Goal: Task Accomplishment & Management: Complete application form

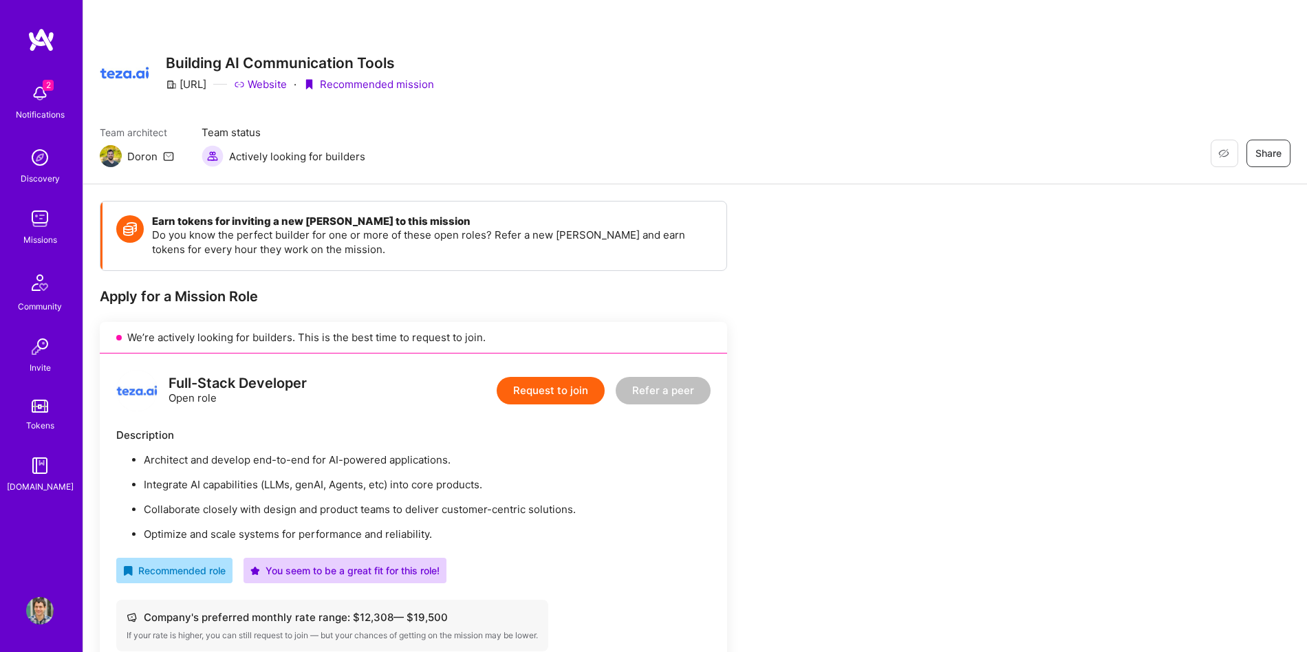
click at [534, 384] on button "Request to join" at bounding box center [551, 391] width 108 height 28
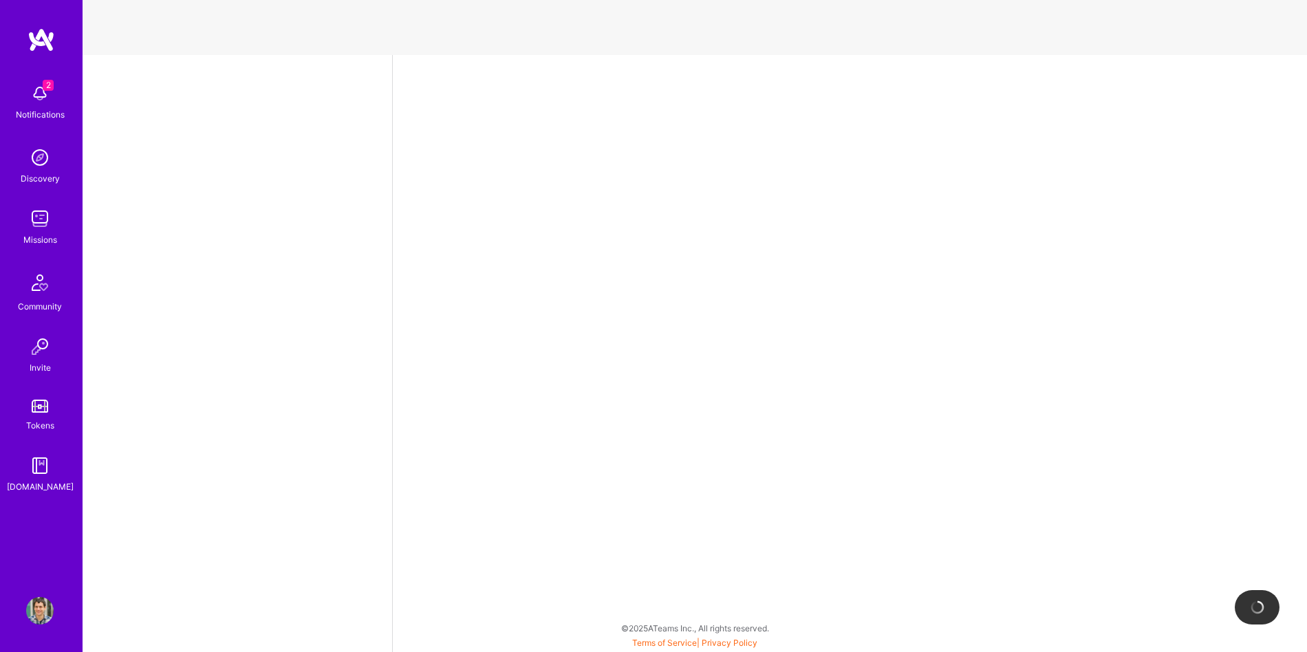
select select "AD"
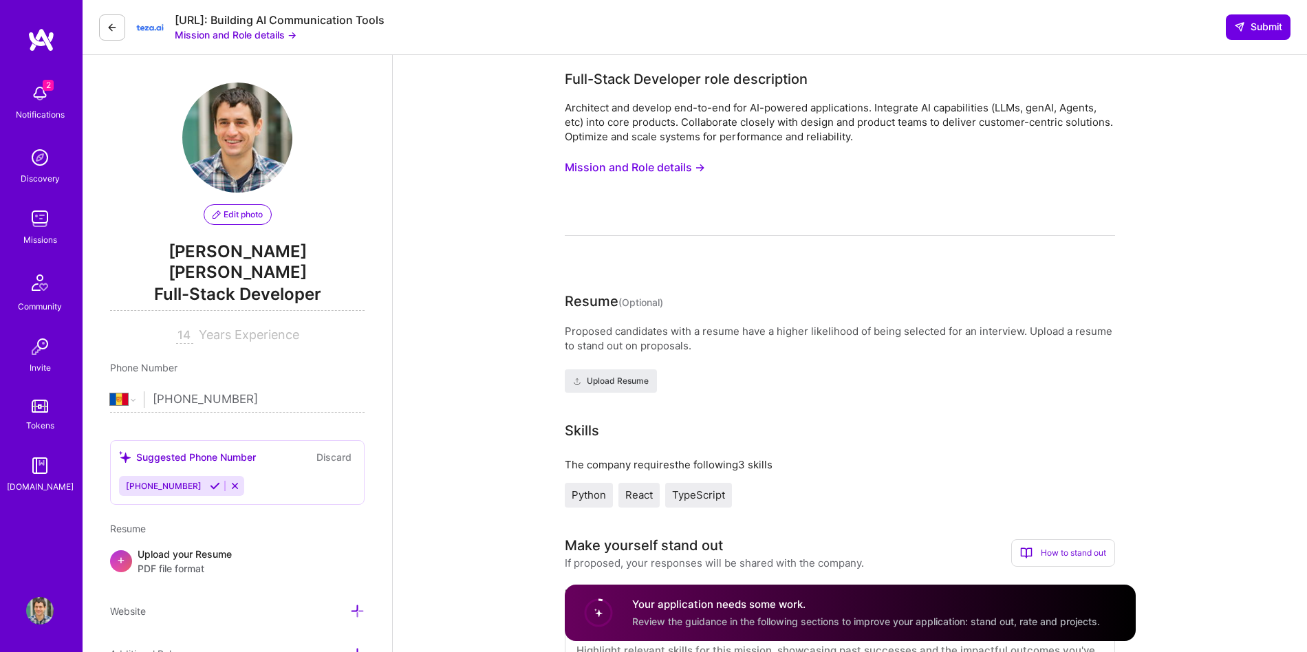
click at [585, 173] on button "Mission and Role details →" at bounding box center [635, 167] width 140 height 25
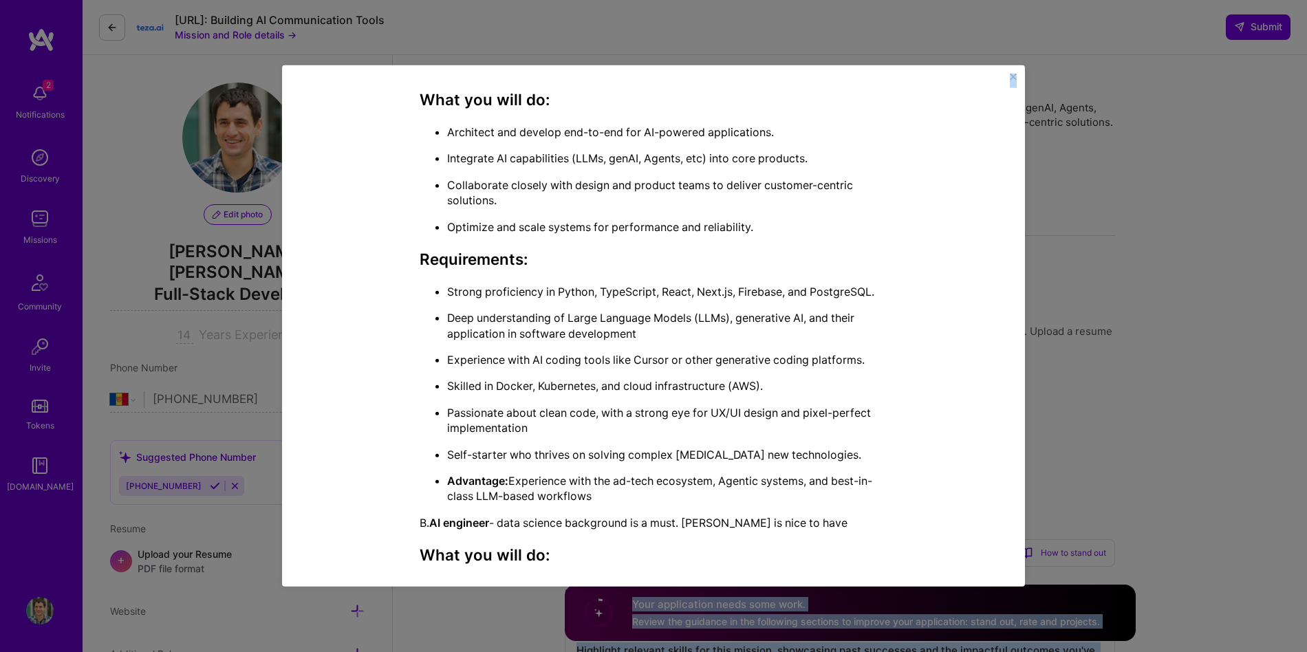
scroll to position [959, 0]
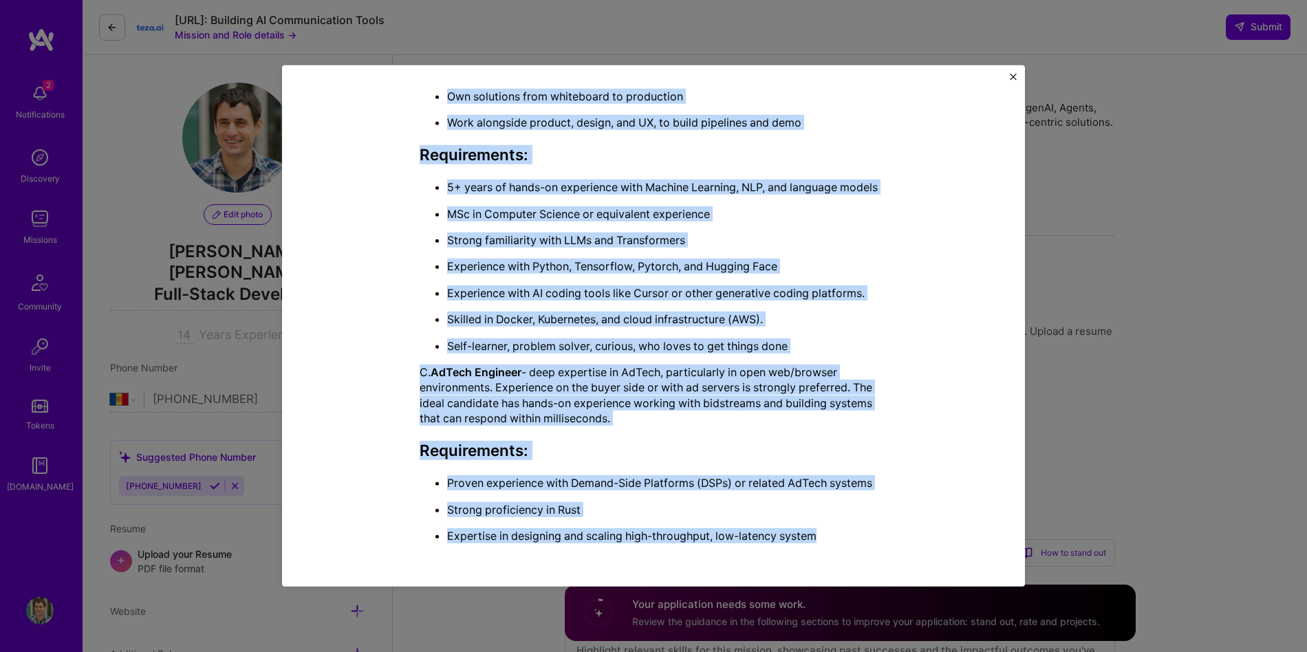
drag, startPoint x: 422, startPoint y: 166, endPoint x: 834, endPoint y: 545, distance: 559.2
copy div "Lore-Ipsum Dolorsita cons adipiscinge Seddoeius tem incidid utl-et-dol mag AL-e…"
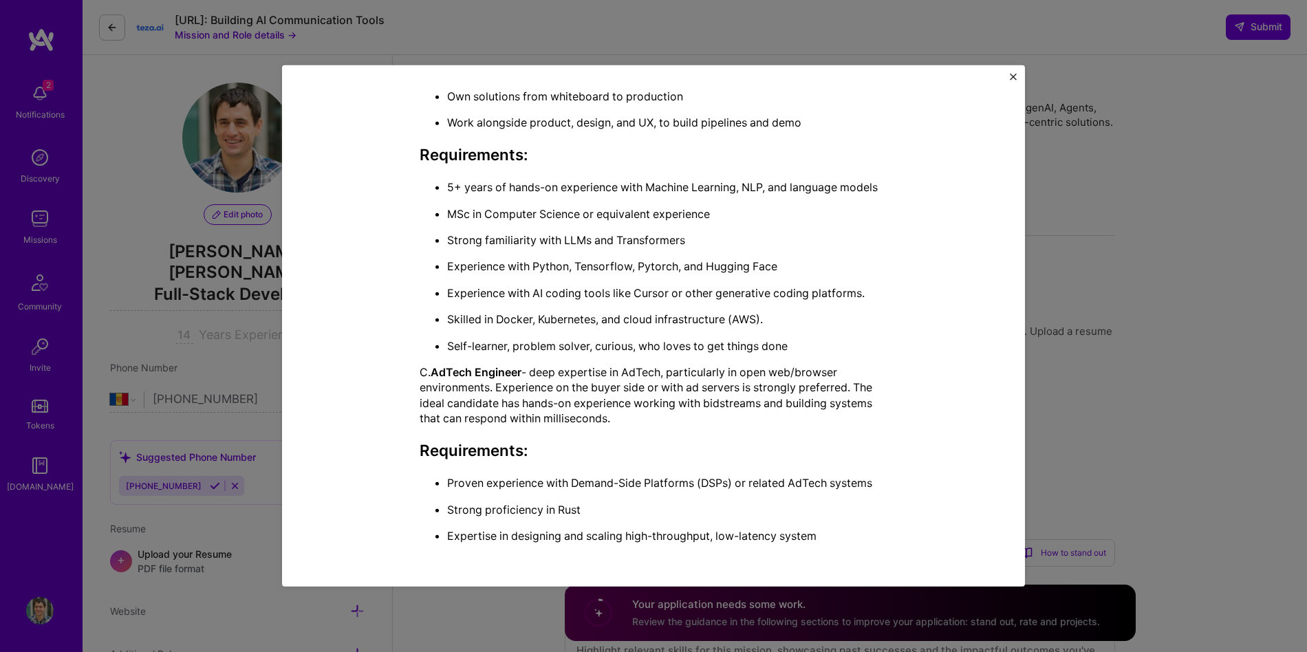
click at [208, 373] on div "Mission Description and Role Details Full-Stack Developer role description Arch…" at bounding box center [653, 326] width 1307 height 652
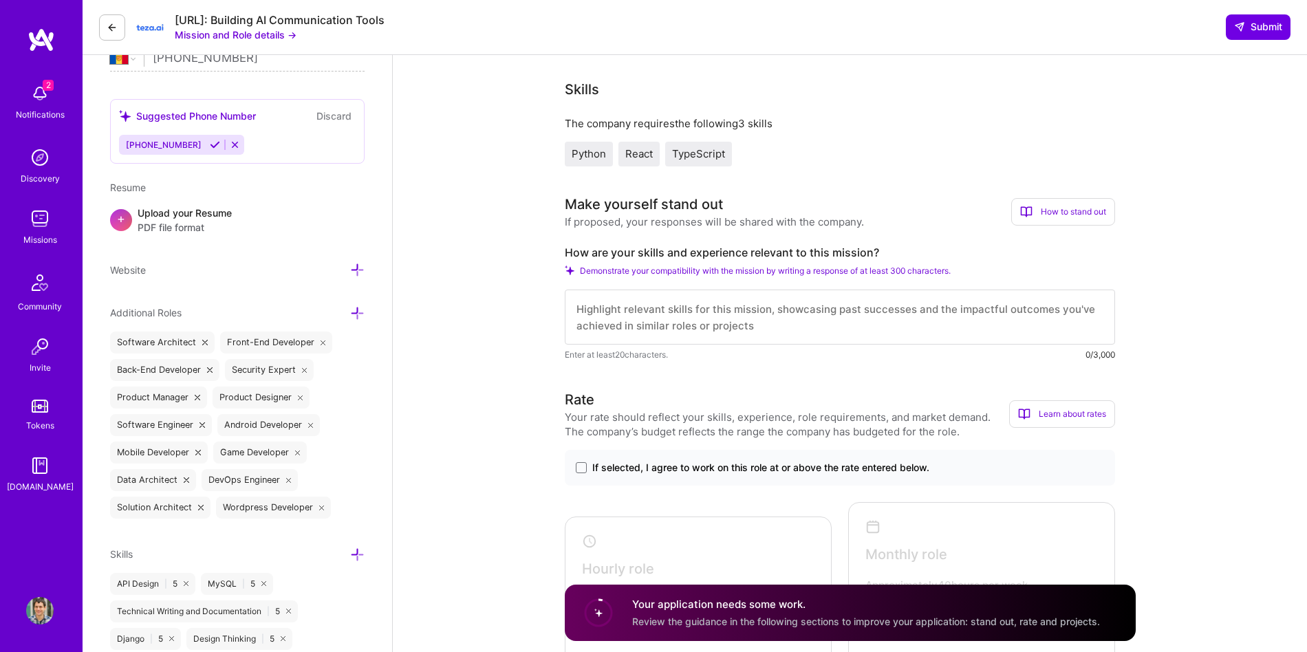
scroll to position [442, 0]
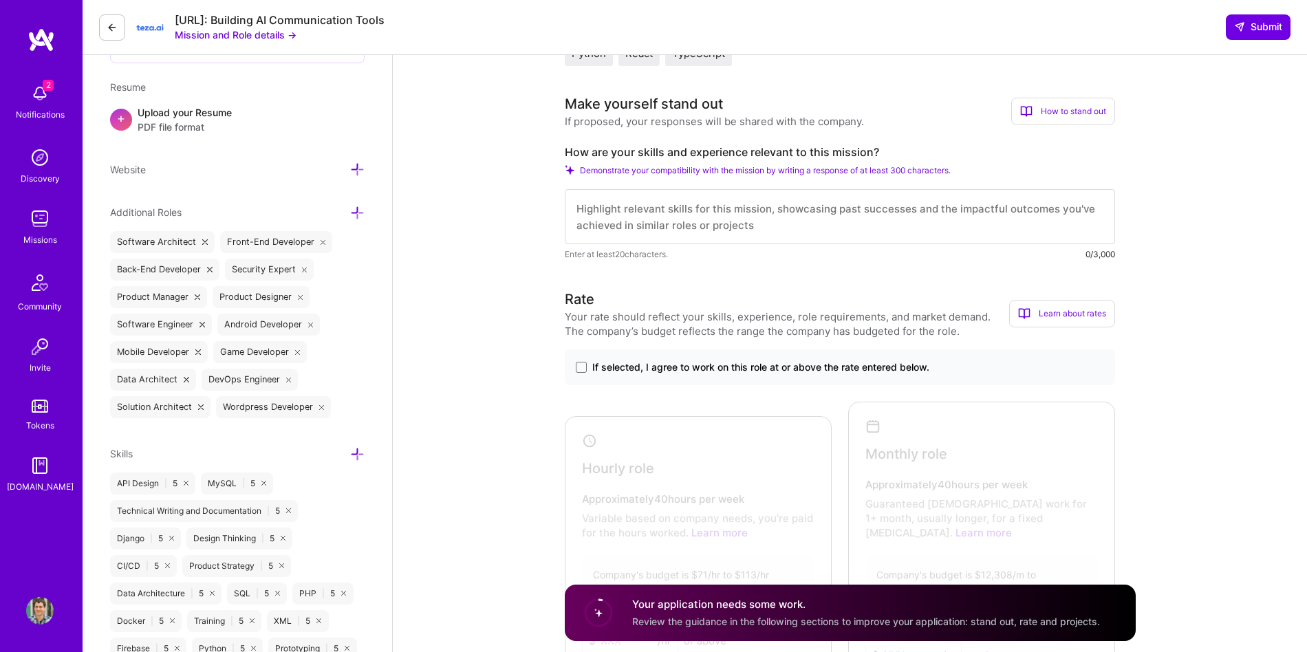
click at [607, 155] on label "How are your skills and experience relevant to this mission?" at bounding box center [840, 152] width 550 height 14
copy label "How are your skills and experience relevant to this mission?"
click at [683, 221] on textarea at bounding box center [840, 216] width 550 height 55
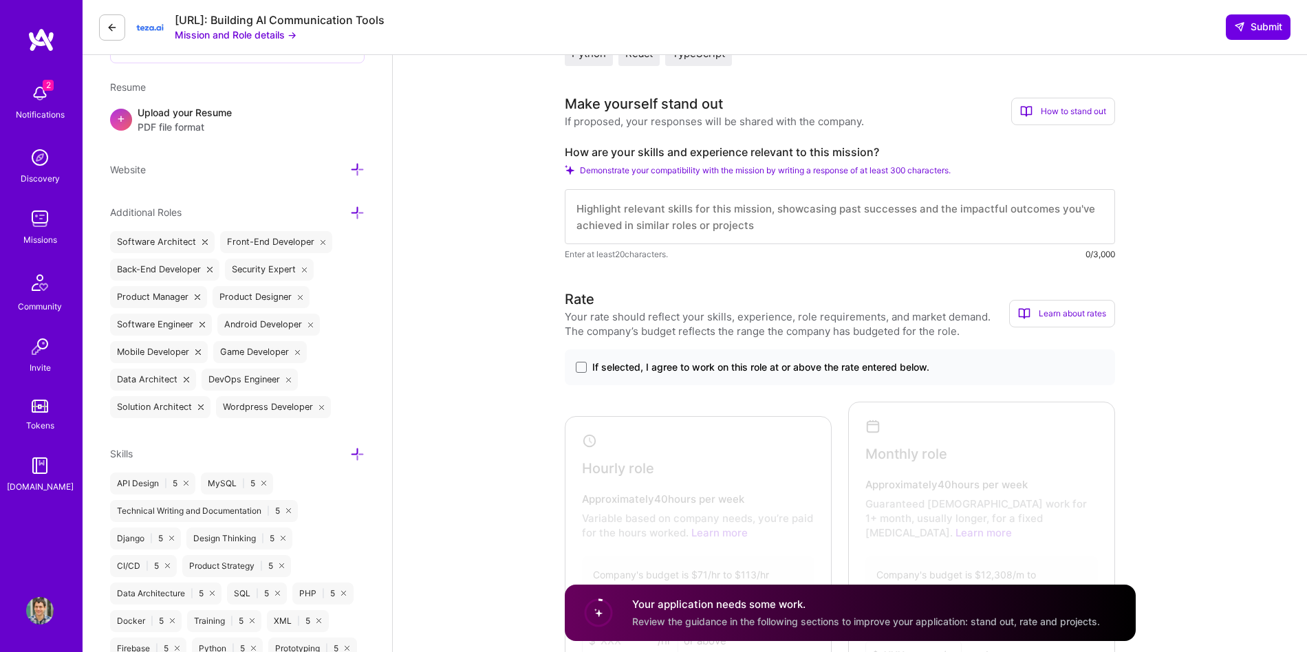
click at [683, 221] on textarea at bounding box center [840, 216] width 550 height 55
paste textarea "L ipsum dolo 86 sitam co adipiscing elitseddo eiu temporinci utla-etdol, MA-ali…"
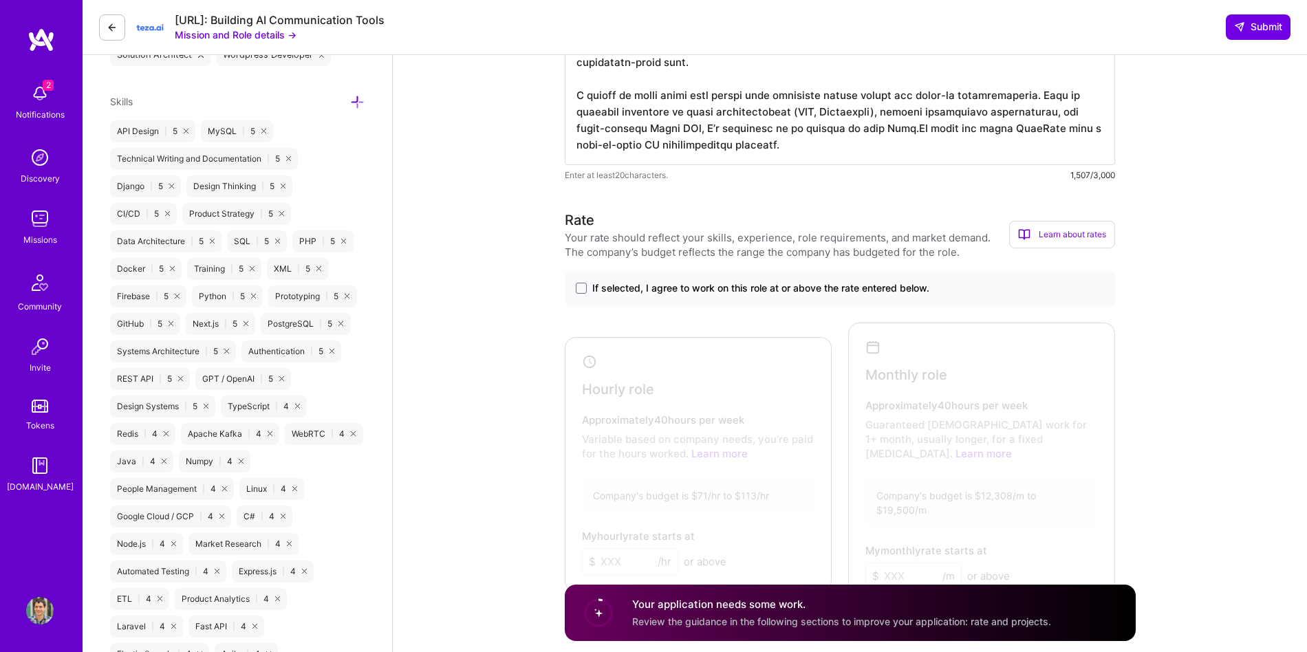
scroll to position [818, 0]
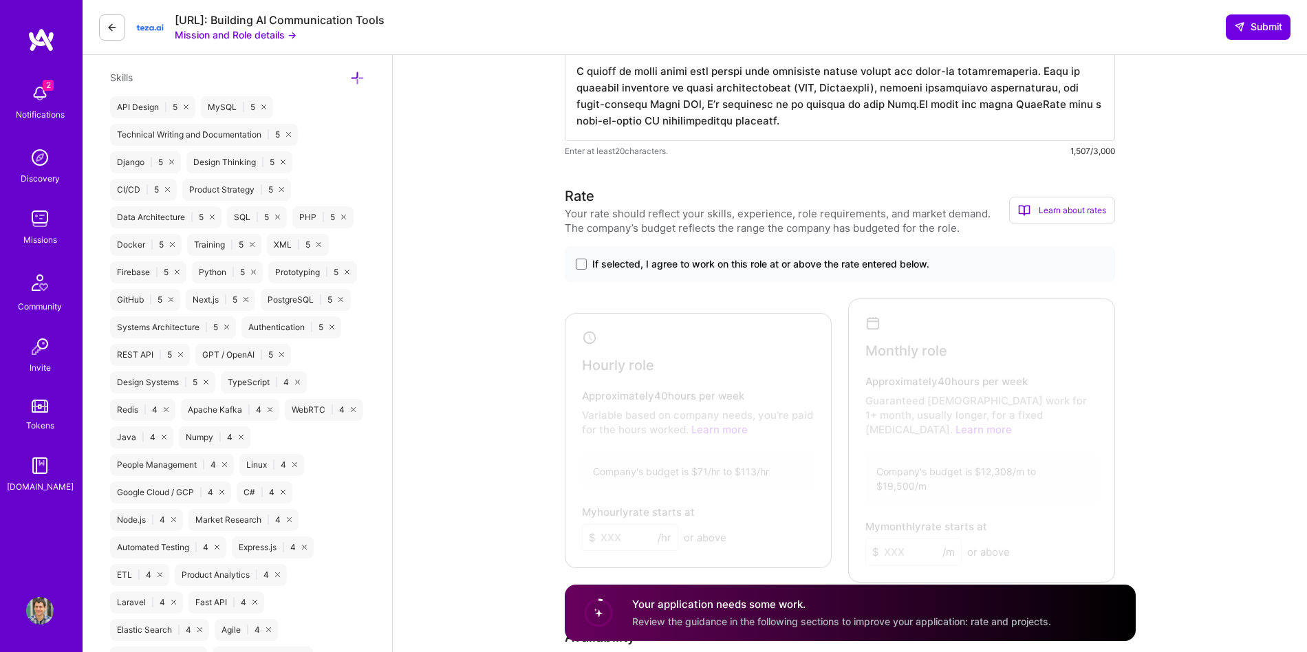
type textarea "L ipsum dolo 86 sitam co adipiscing elitseddo eiu temporinci utla-etdol, MA-ali…"
click at [639, 256] on div "If selected, I agree to work on this role at or above the rate entered below." at bounding box center [840, 264] width 550 height 36
click at [639, 263] on span "If selected, I agree to work on this role at or above the rate entered below." at bounding box center [760, 264] width 337 height 14
click at [0, 0] on input "If selected, I agree to work on this role at or above the rate entered below." at bounding box center [0, 0] width 0 height 0
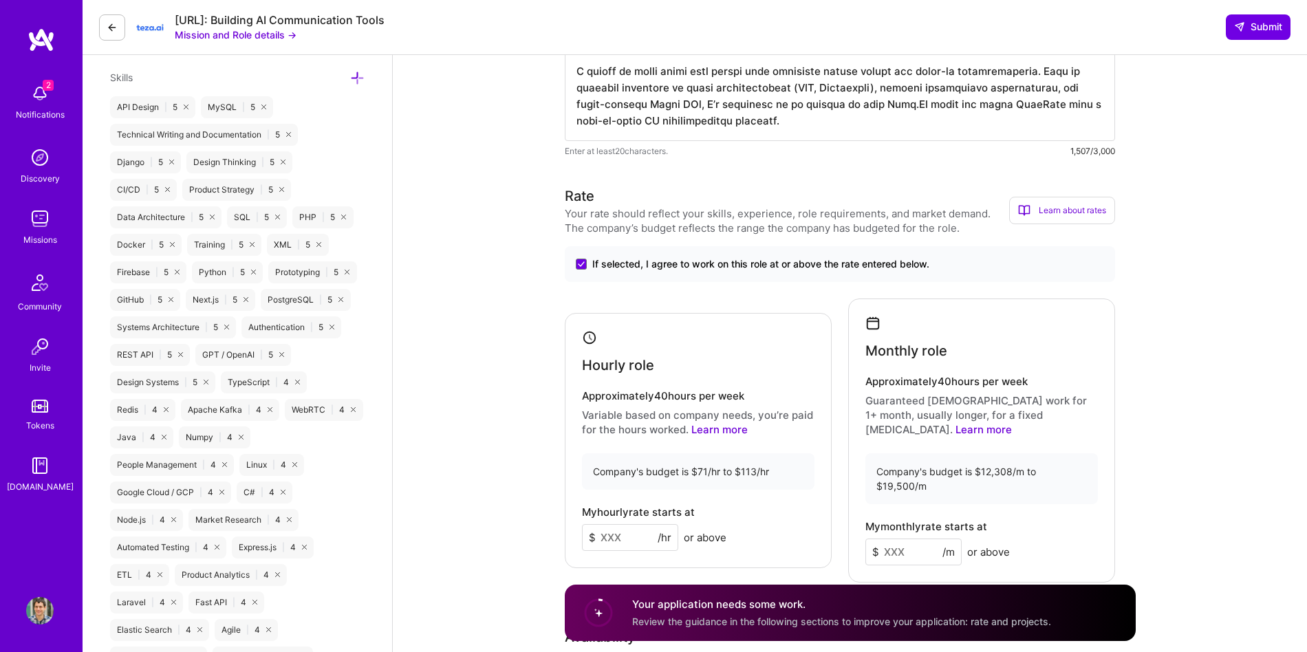
scroll to position [1022, 0]
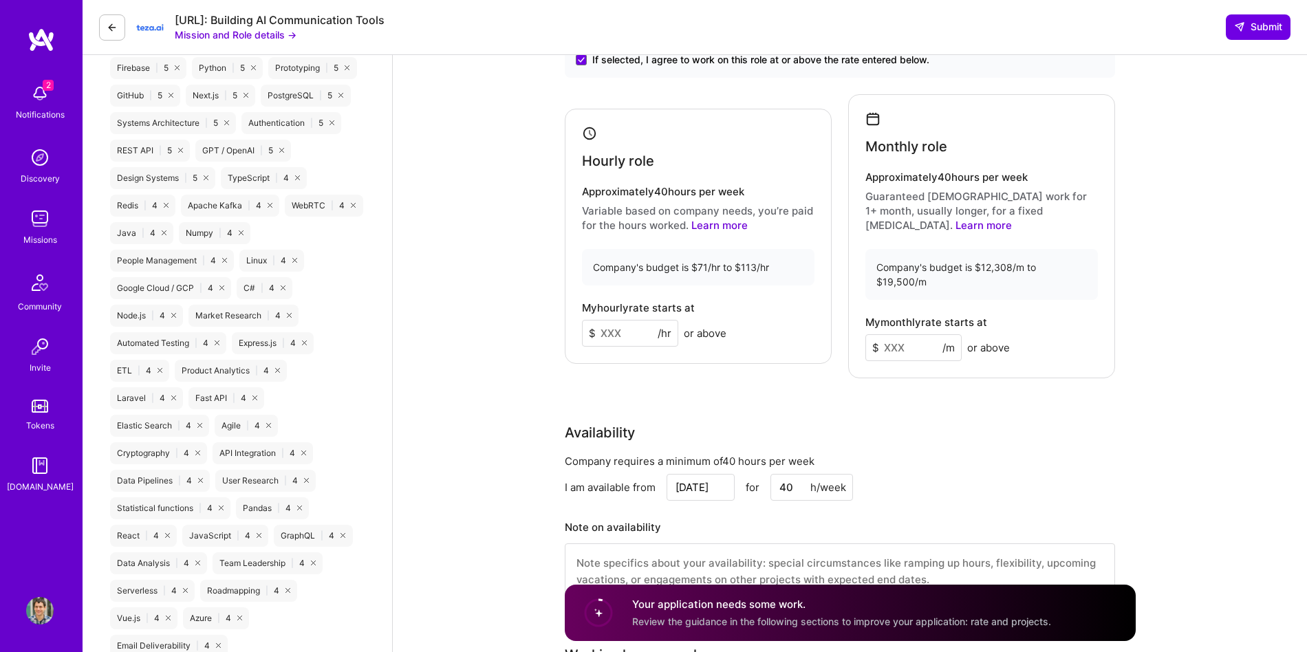
click at [608, 327] on input at bounding box center [630, 333] width 96 height 27
type input "70"
type input "12000"
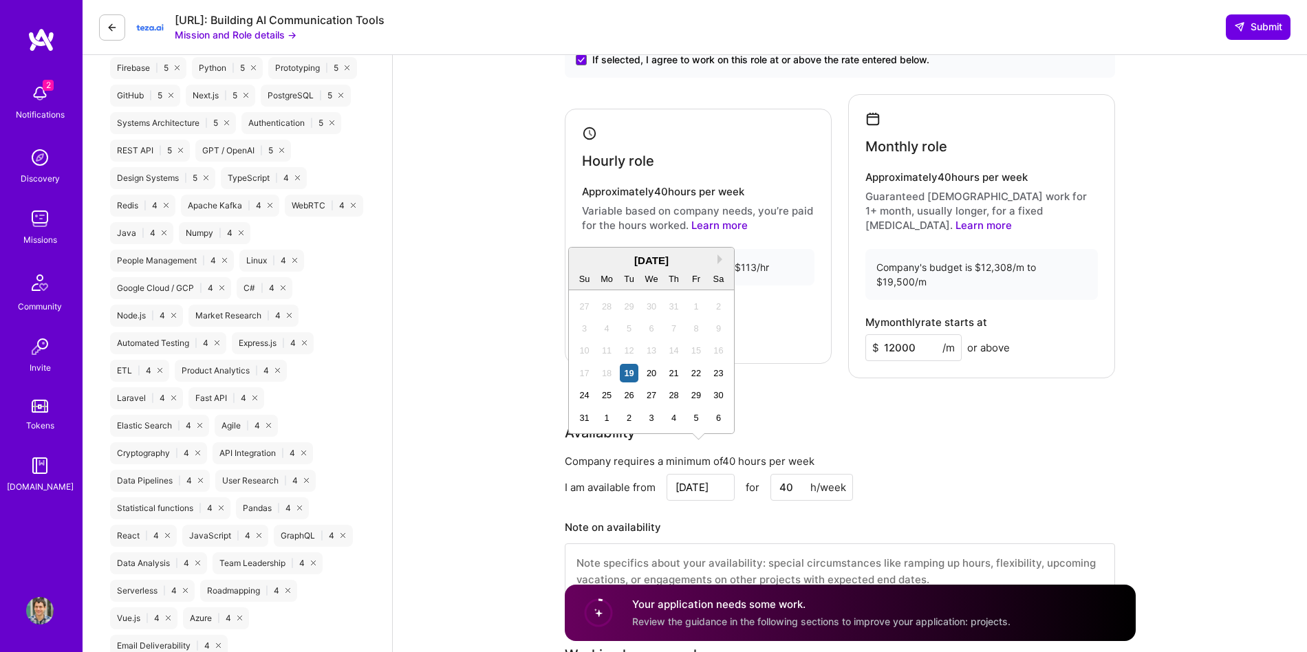
click at [461, 481] on div "Full-Stack Developer role description Architect and develop end-to-end for AI-p…" at bounding box center [850, 376] width 914 height 2687
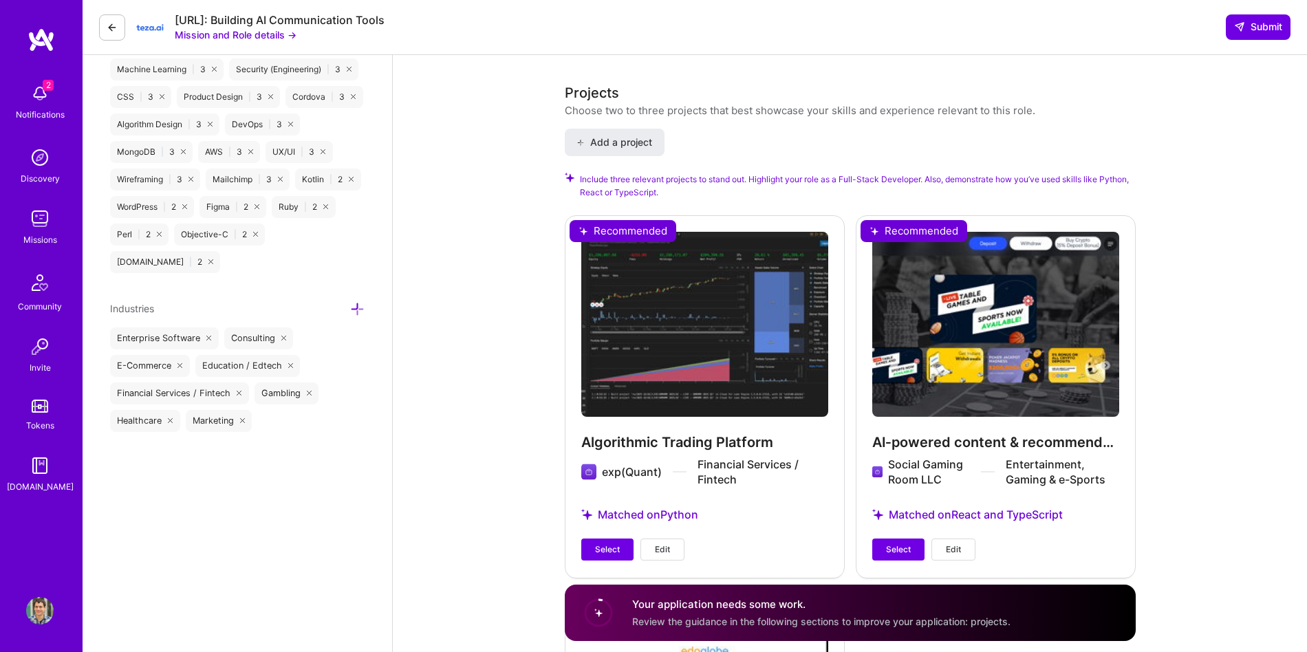
scroll to position [1768, 0]
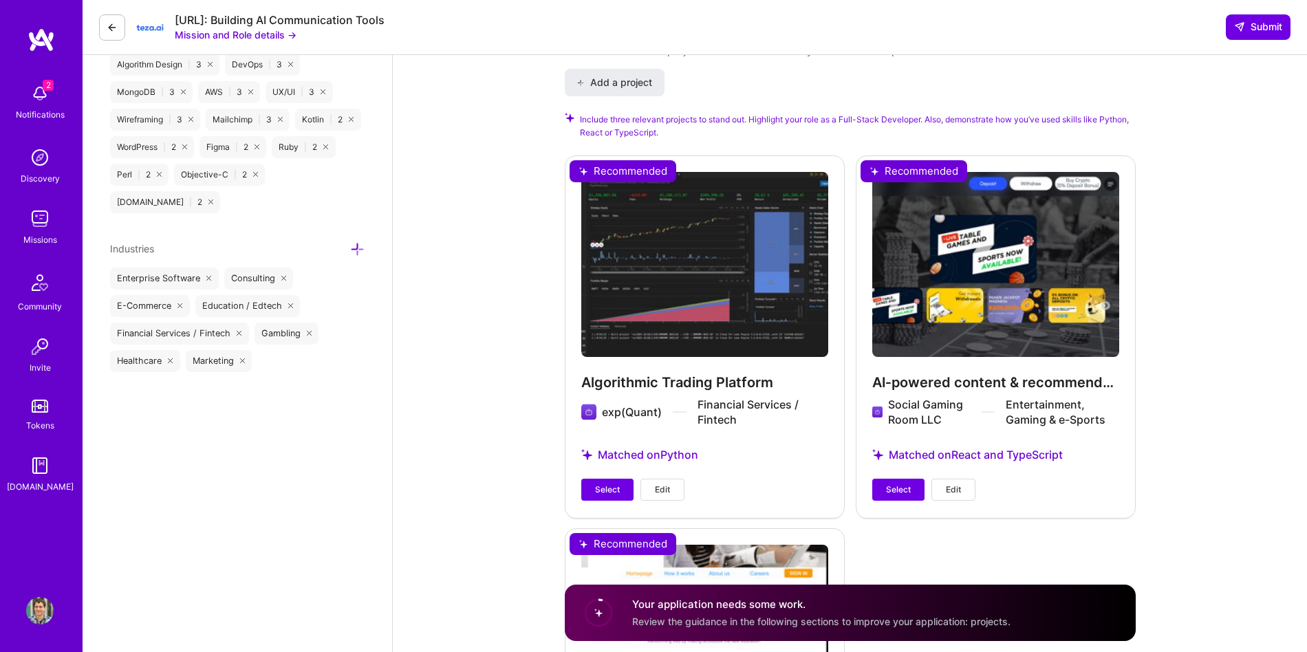
click at [619, 472] on div "Algorithmic Trading Platform exp(Quant) Financial Services / Fintech Matched on…" at bounding box center [705, 336] width 280 height 362
click at [619, 479] on button "Select" at bounding box center [607, 490] width 52 height 22
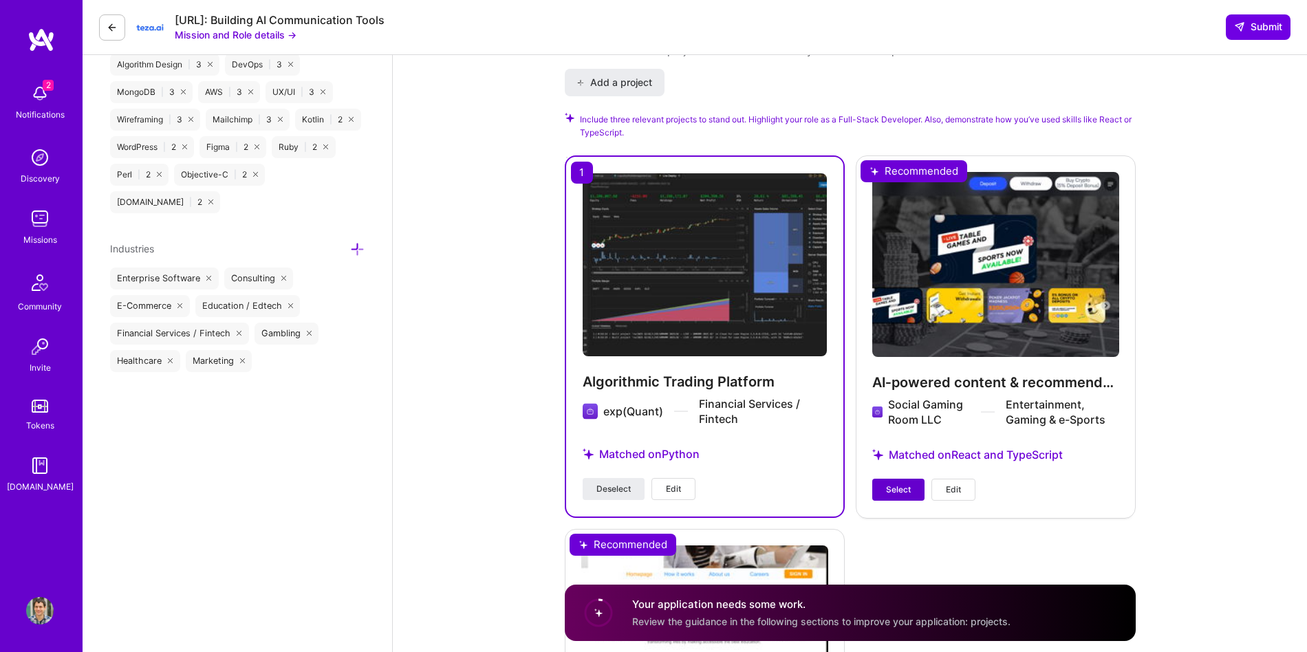
click at [874, 479] on button "Select" at bounding box center [898, 490] width 52 height 22
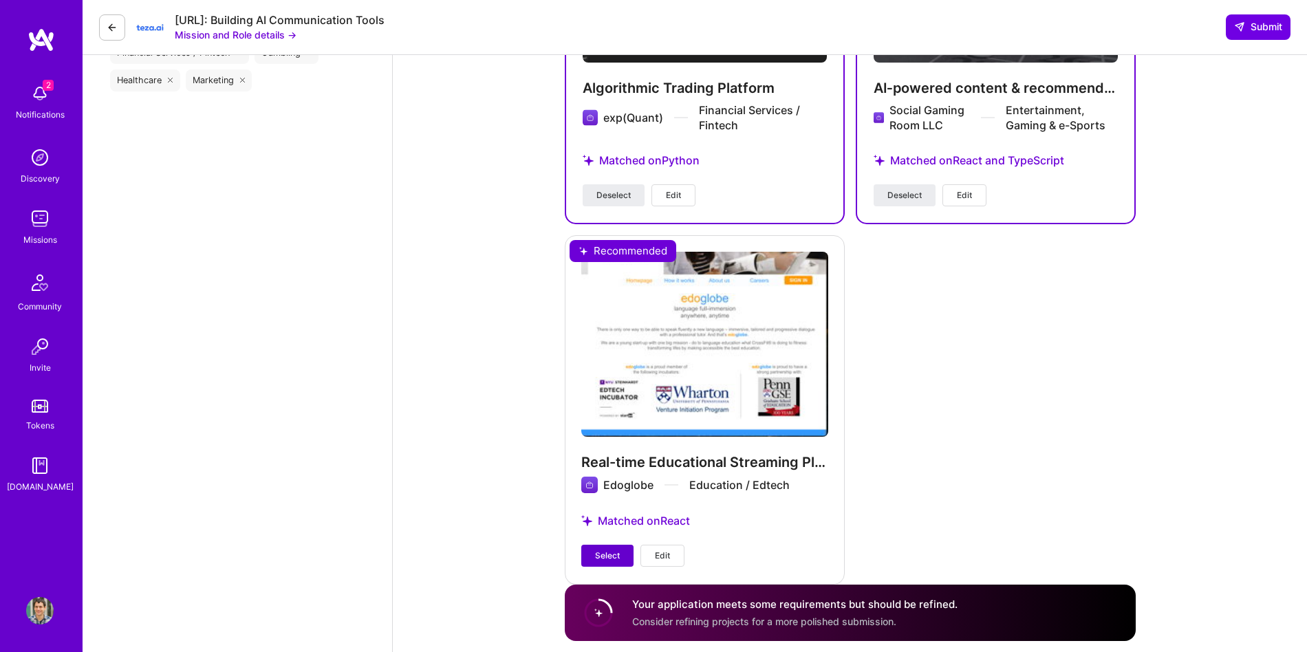
click at [607, 549] on span "Select" at bounding box center [607, 555] width 25 height 12
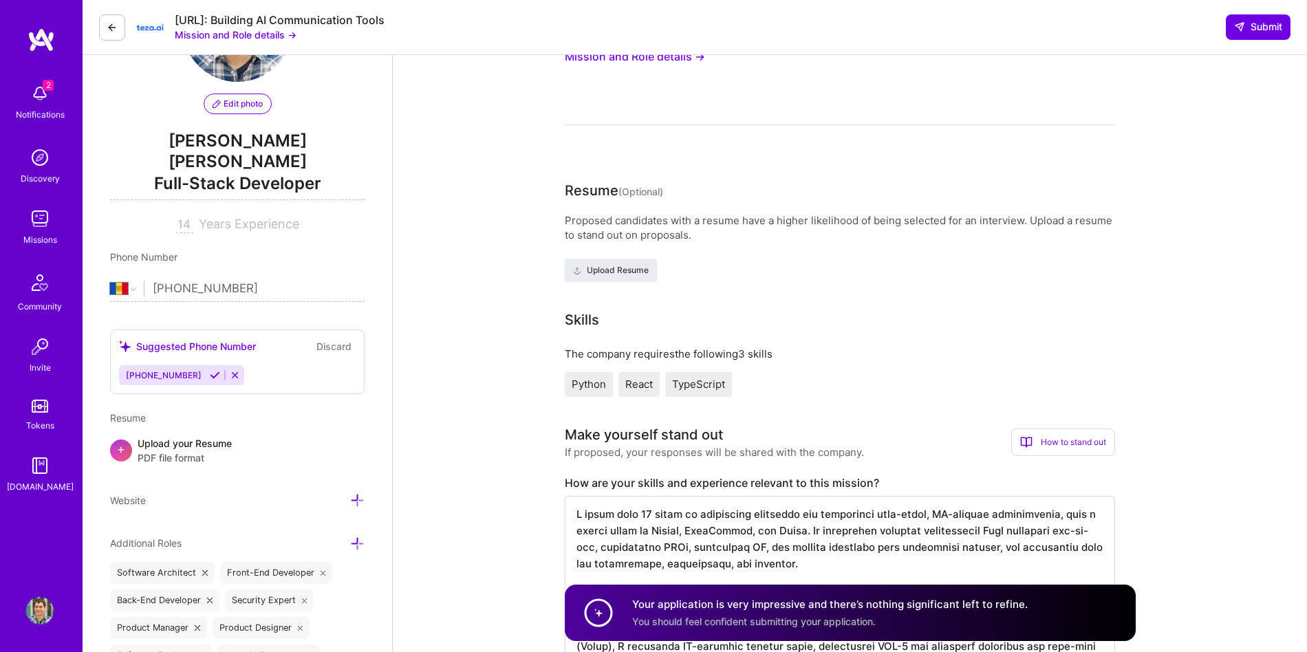
scroll to position [0, 0]
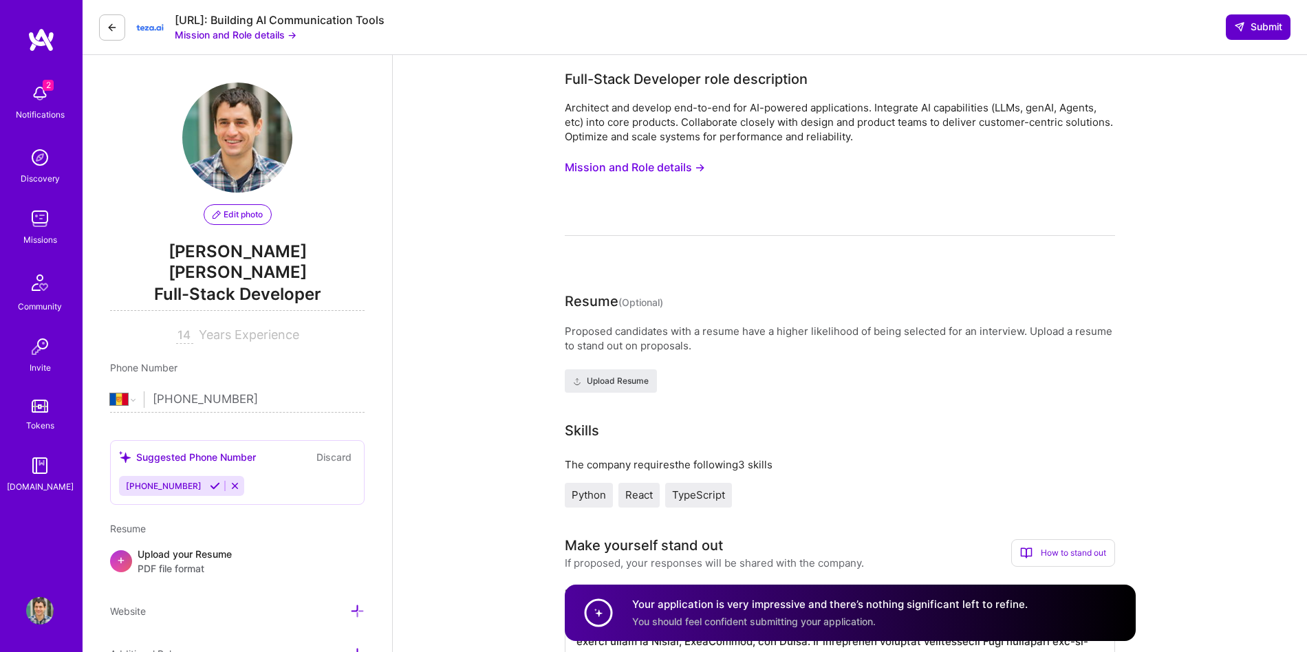
click at [1258, 22] on span "Submit" at bounding box center [1258, 27] width 48 height 14
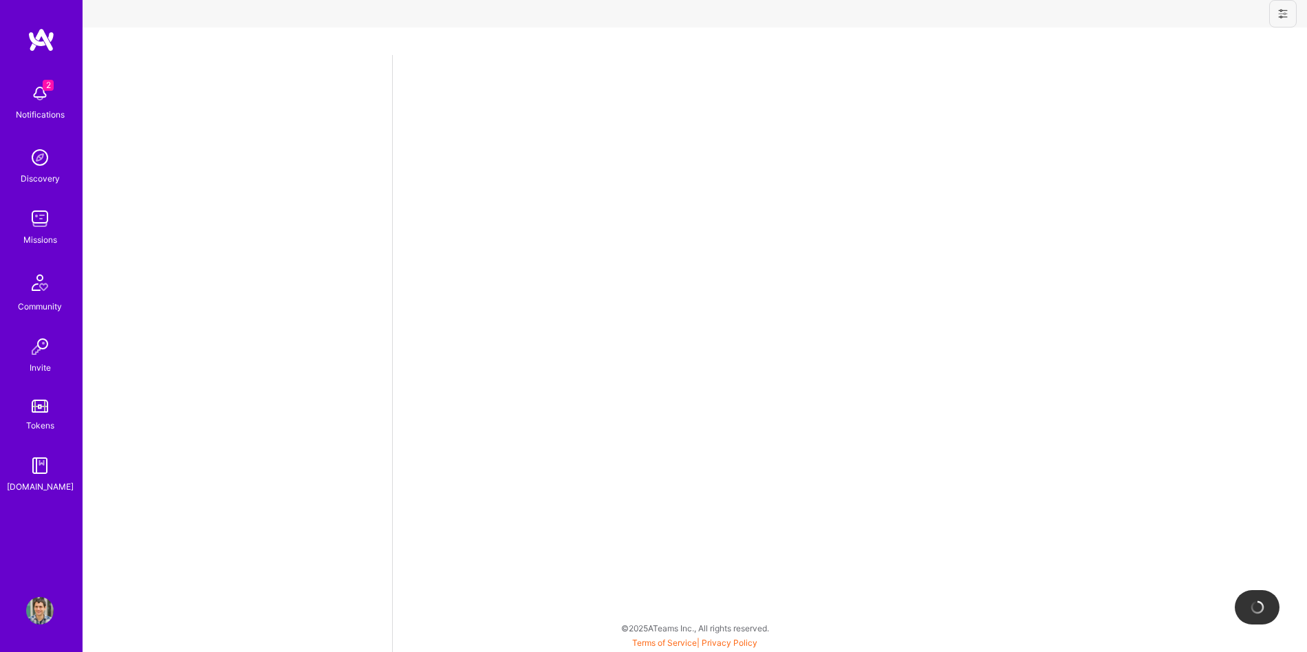
click at [56, 97] on div "2 Notifications" at bounding box center [39, 100] width 85 height 47
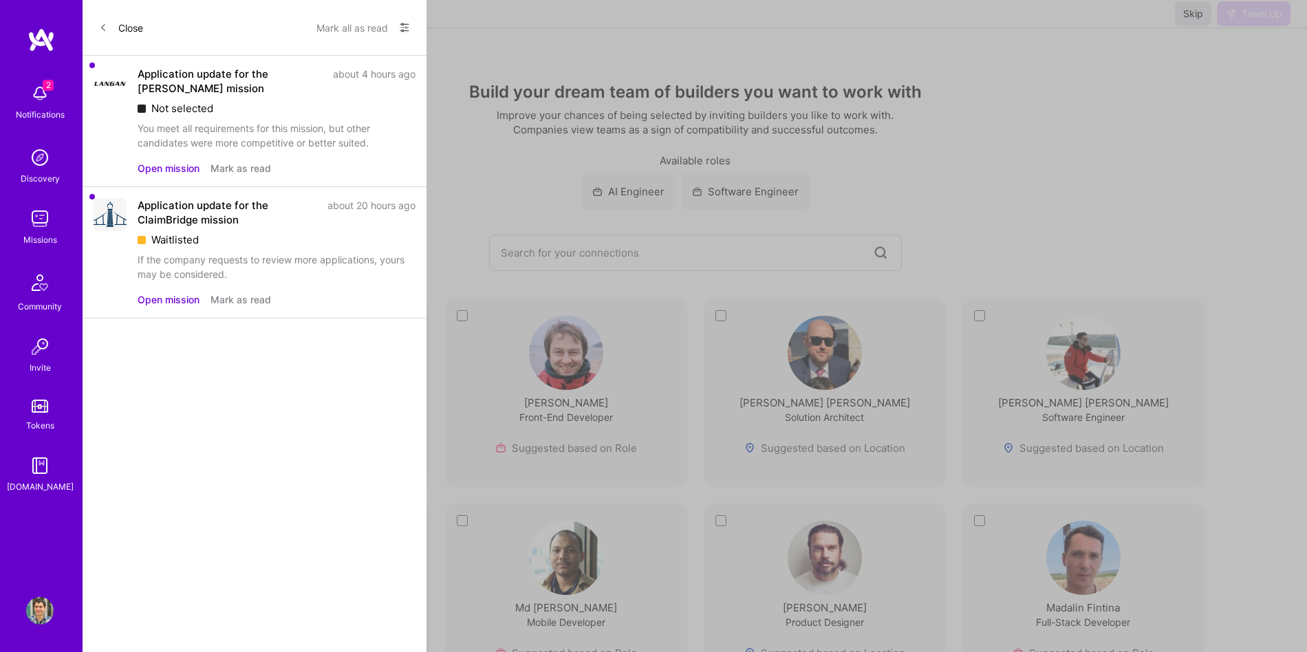
click at [357, 26] on button "Mark all as read" at bounding box center [352, 28] width 72 height 22
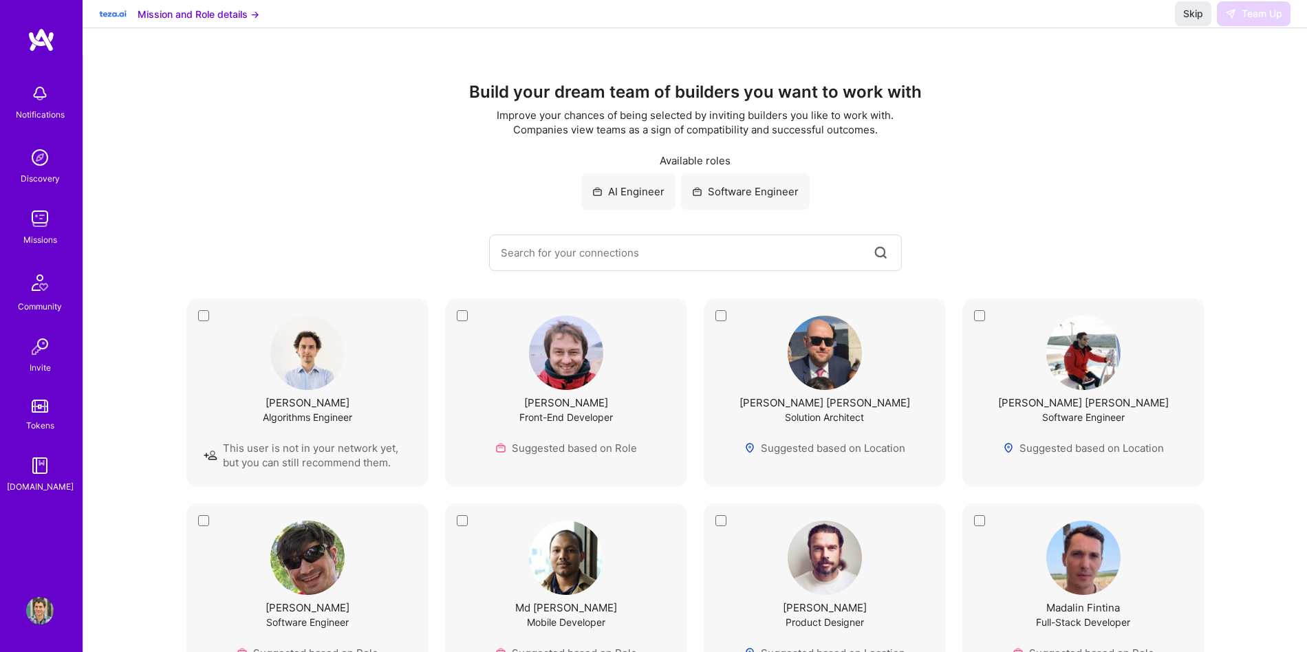
click at [39, 164] on img at bounding box center [40, 158] width 28 height 28
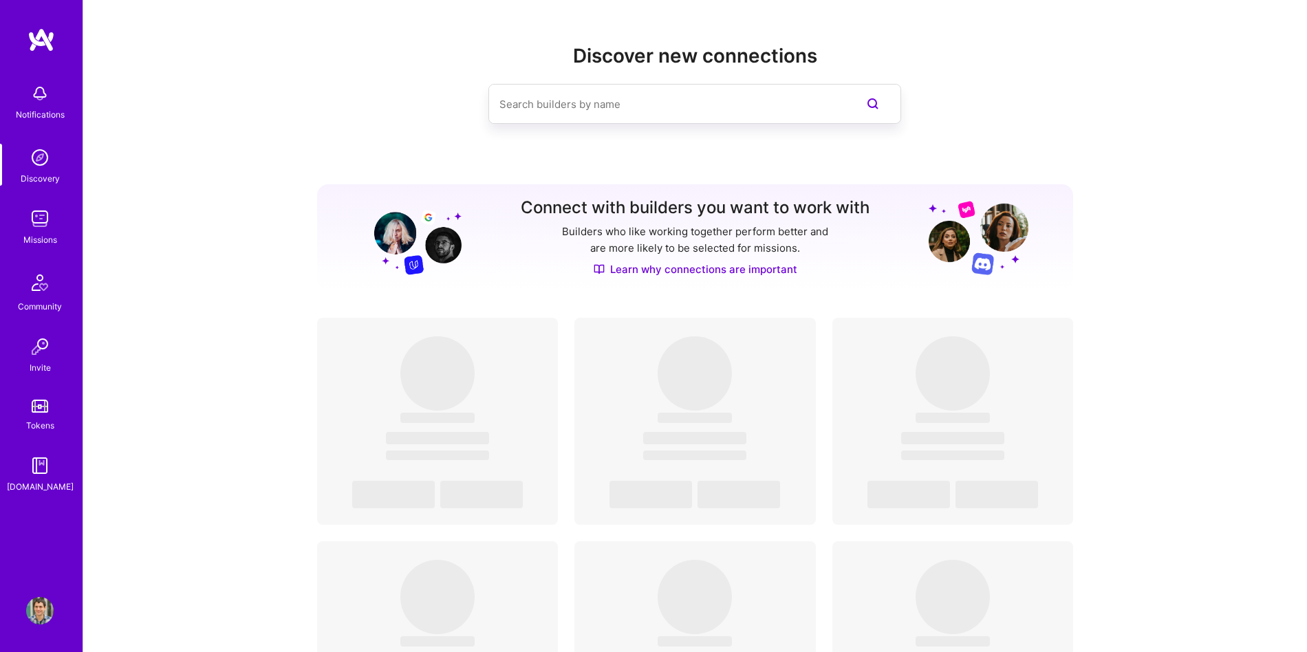
click at [39, 225] on img at bounding box center [40, 219] width 28 height 28
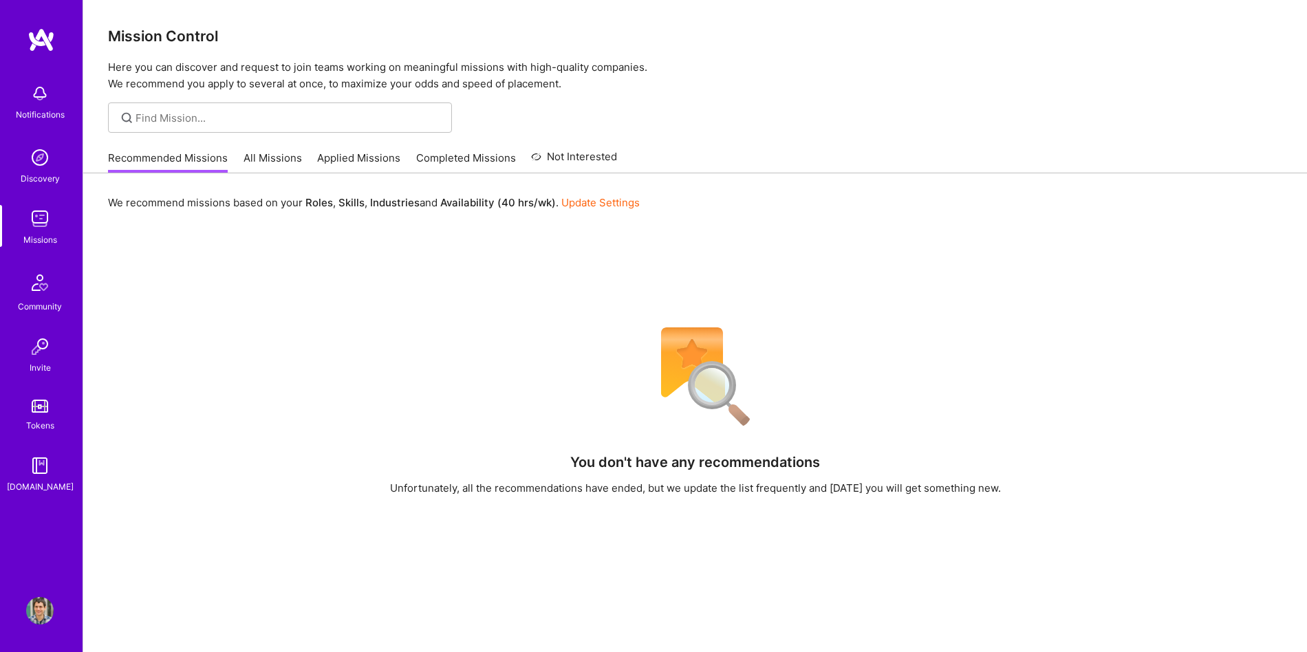
click at [277, 171] on link "All Missions" at bounding box center [272, 162] width 58 height 23
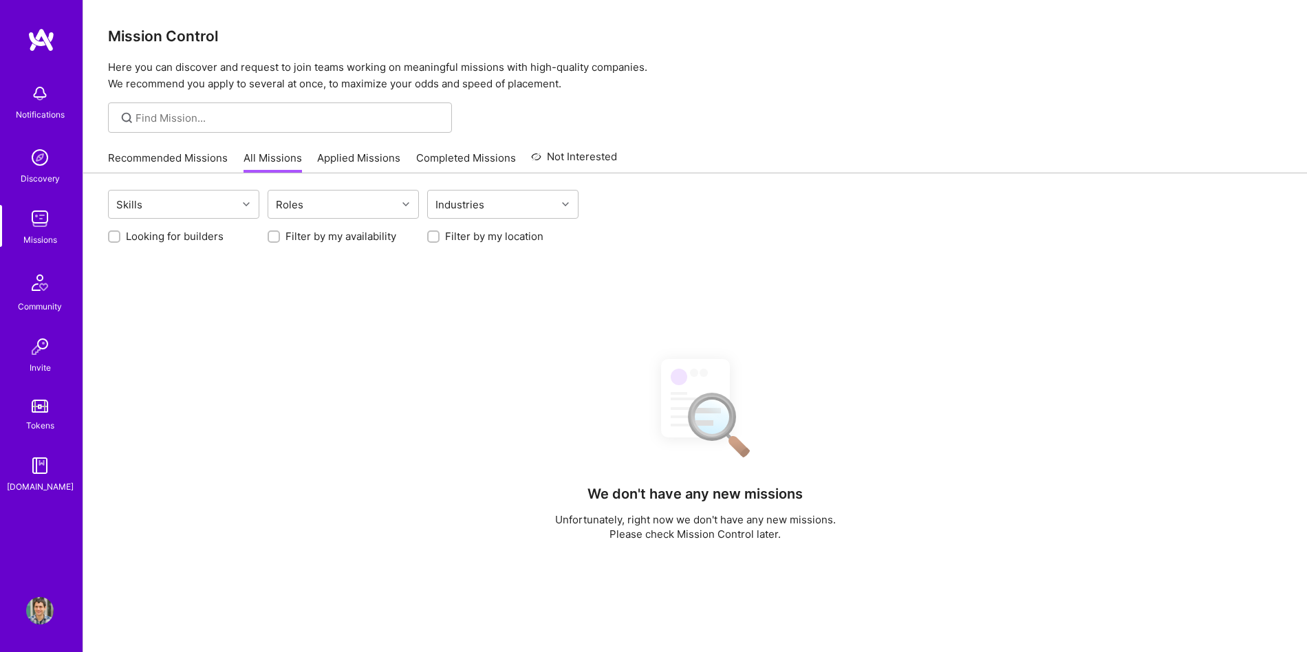
click at [277, 163] on link "All Missions" at bounding box center [272, 162] width 58 height 23
click at [364, 163] on link "Applied Missions" at bounding box center [358, 162] width 83 height 23
